Goal: Information Seeking & Learning: Learn about a topic

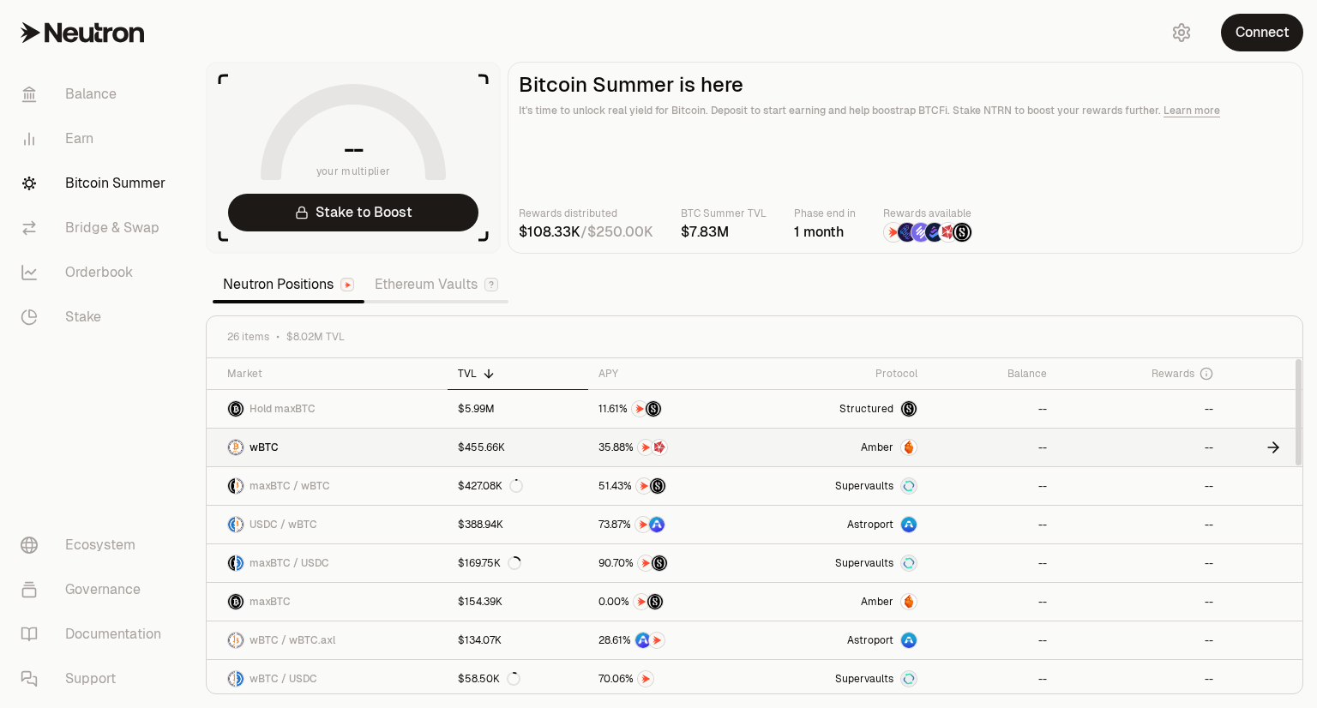
click at [368, 443] on link "wBTC" at bounding box center [327, 448] width 241 height 38
click at [524, 410] on link "$5.99M" at bounding box center [518, 409] width 141 height 38
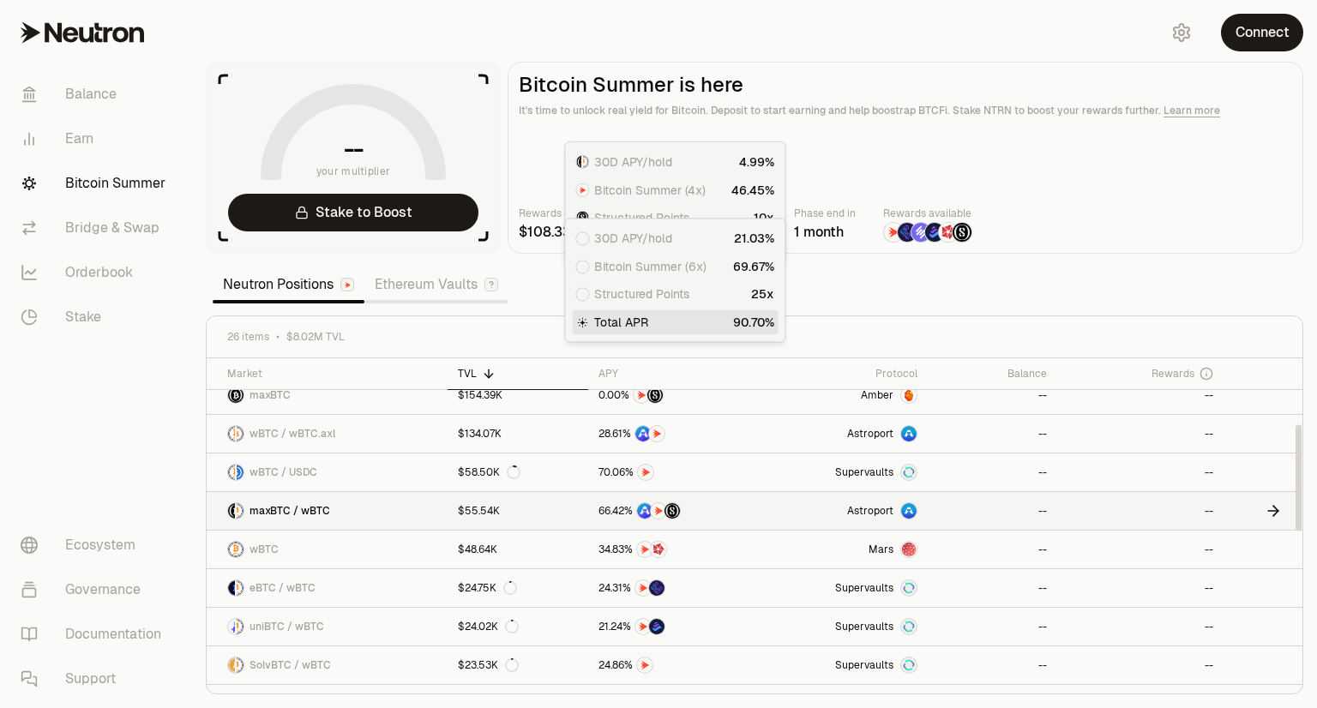
scroll to position [257, 0]
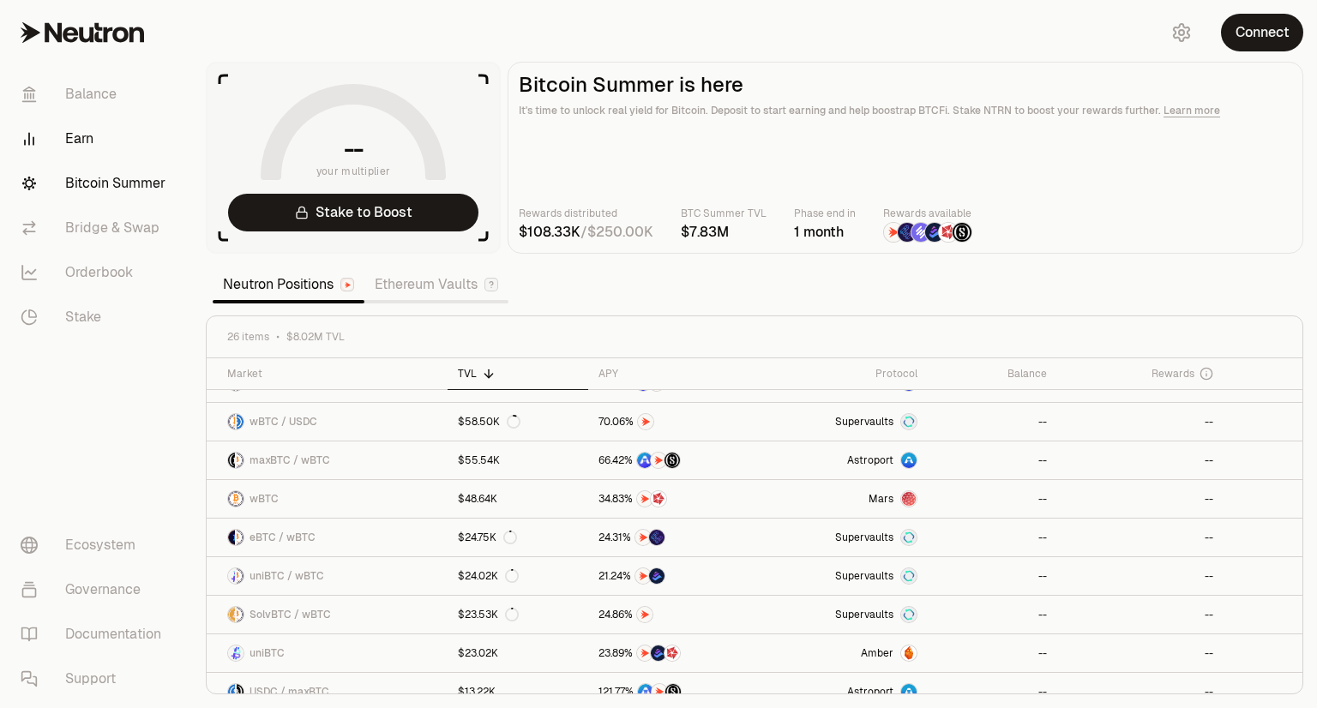
click at [85, 127] on link "Earn" at bounding box center [96, 139] width 178 height 45
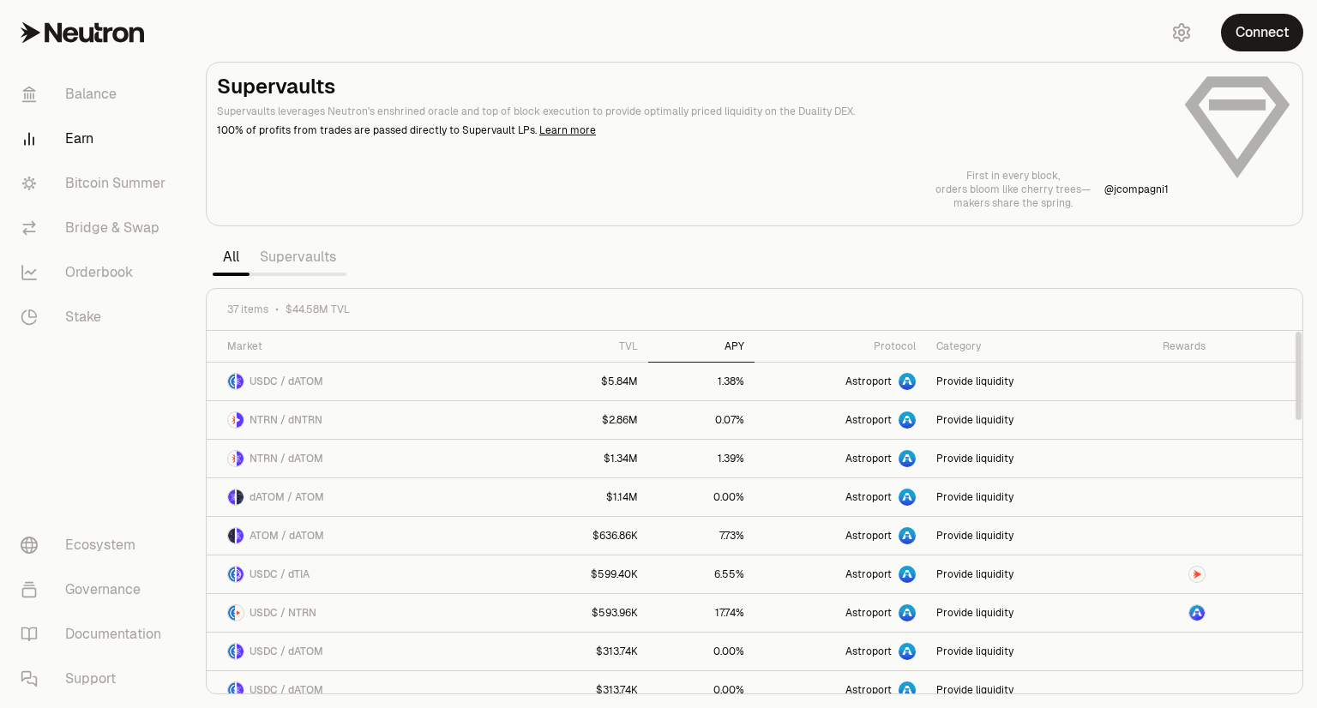
click at [726, 344] on div "APY" at bounding box center [701, 346] width 86 height 14
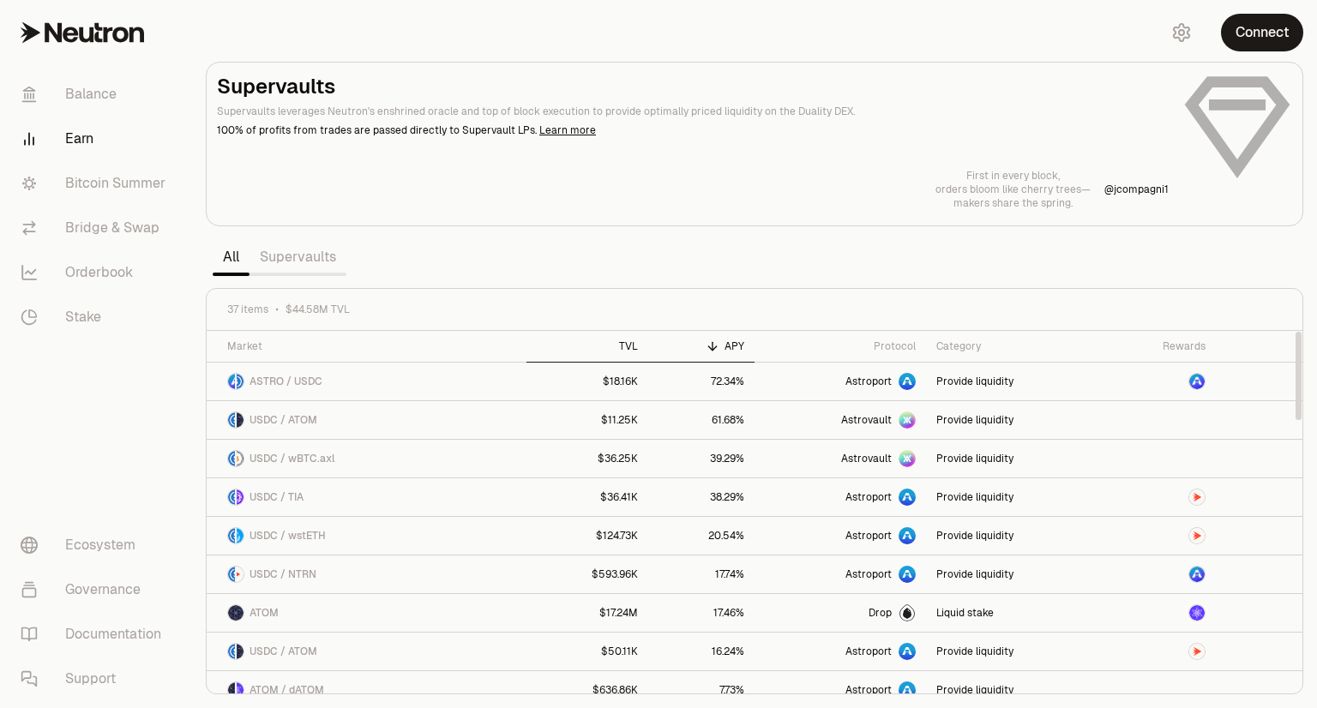
click at [611, 347] on div "TVL" at bounding box center [587, 346] width 101 height 14
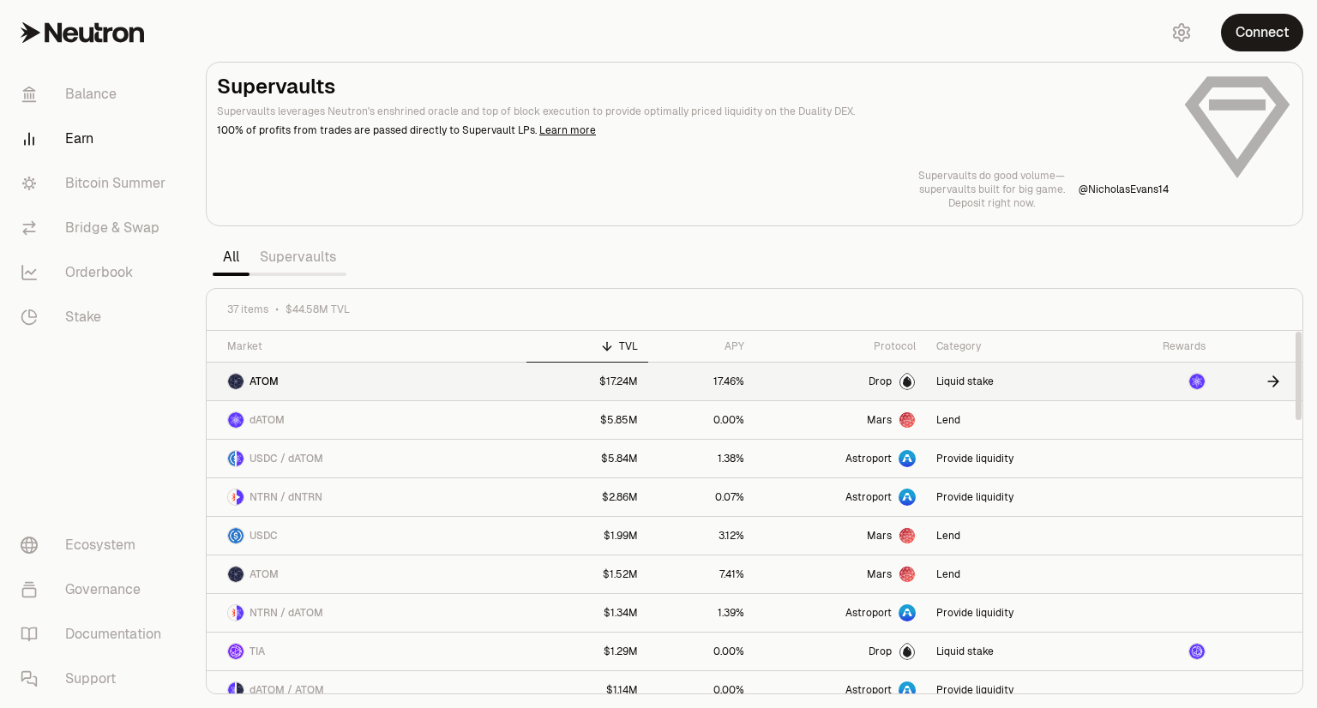
click at [526, 386] on link "$17.24M" at bounding box center [587, 382] width 122 height 38
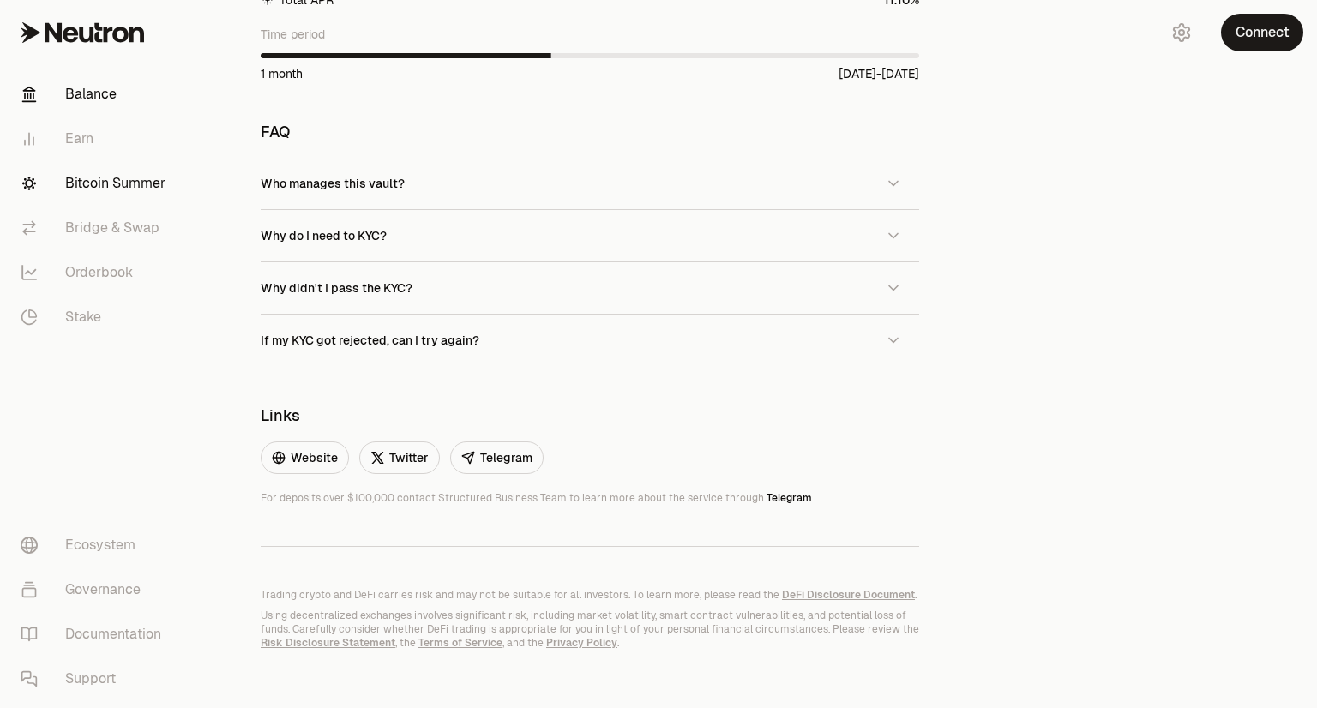
scroll to position [1258, 0]
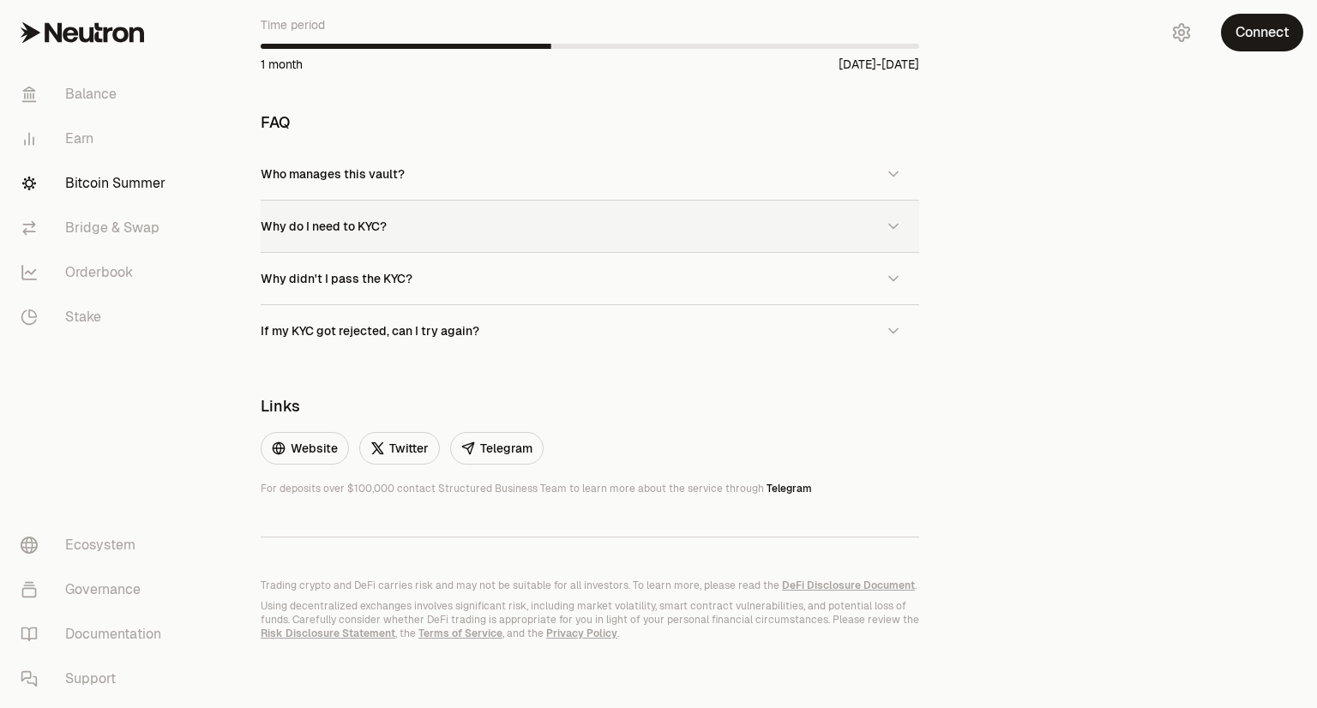
click at [333, 228] on span "Why do I need to KYC?" at bounding box center [324, 226] width 126 height 15
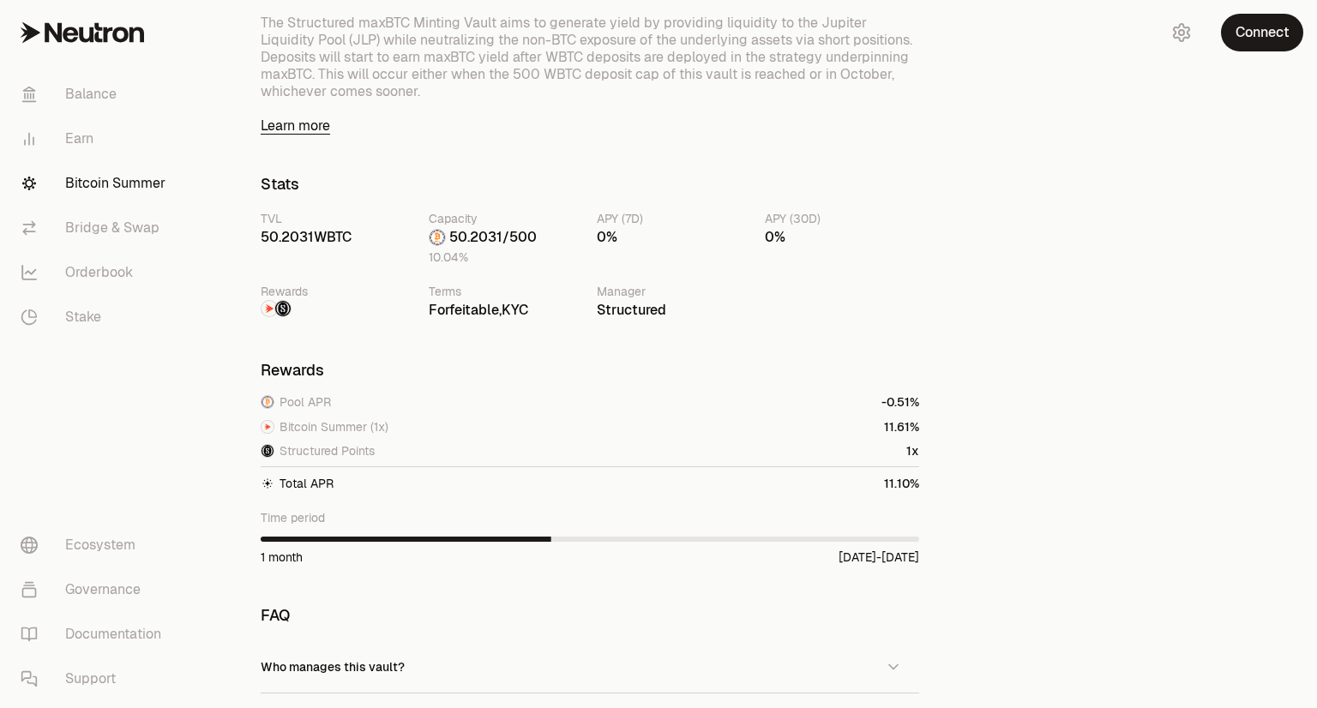
scroll to position [658, 0]
